Goal: Task Accomplishment & Management: Use online tool/utility

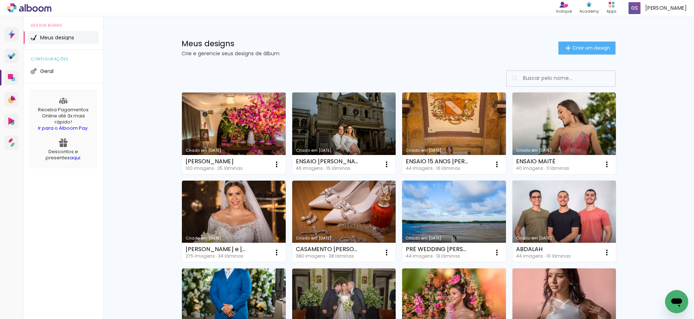
click at [243, 117] on link "Criado em [DATE]" at bounding box center [234, 134] width 104 height 82
